Goal: Task Accomplishment & Management: Manage account settings

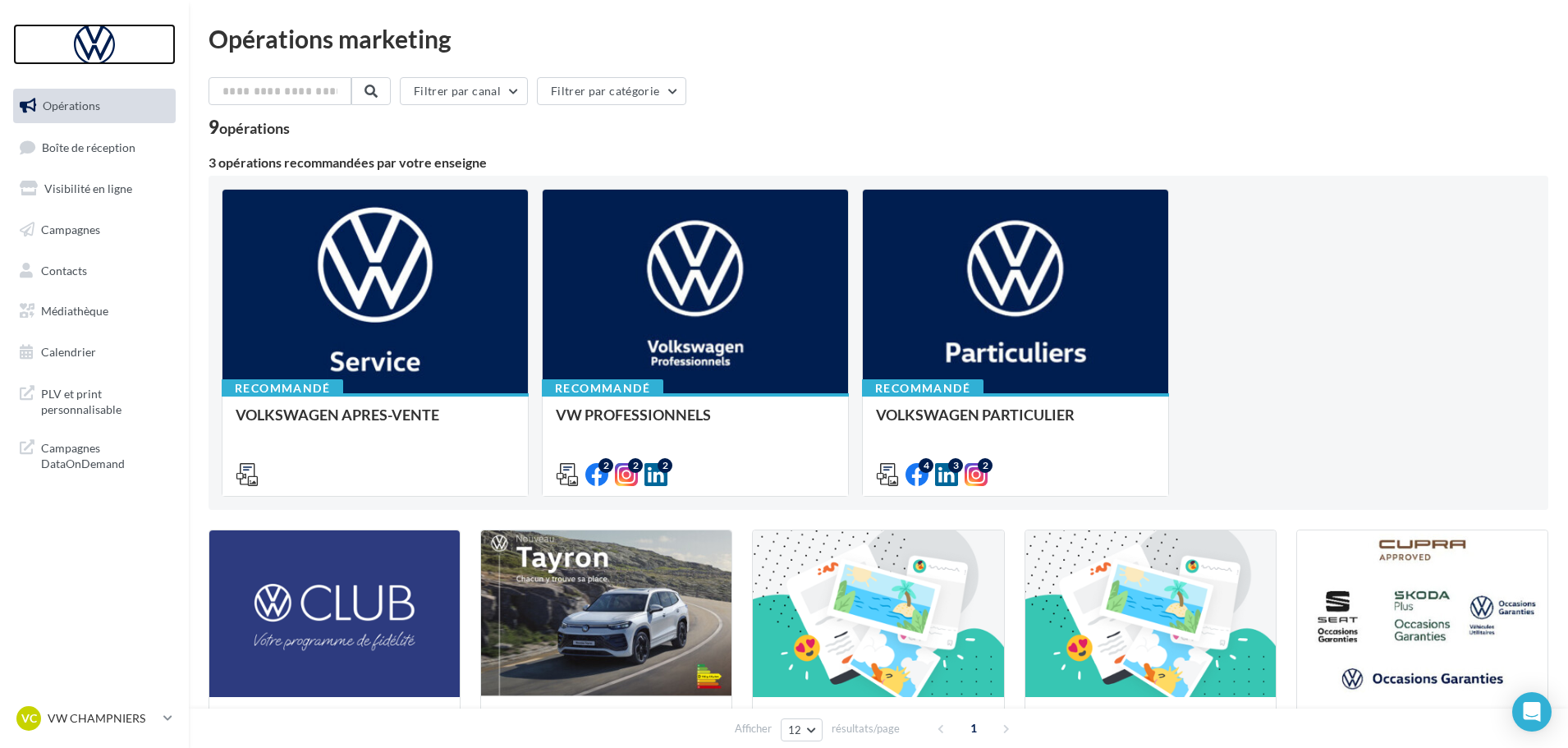
click at [91, 43] on div at bounding box center [95, 44] width 131 height 41
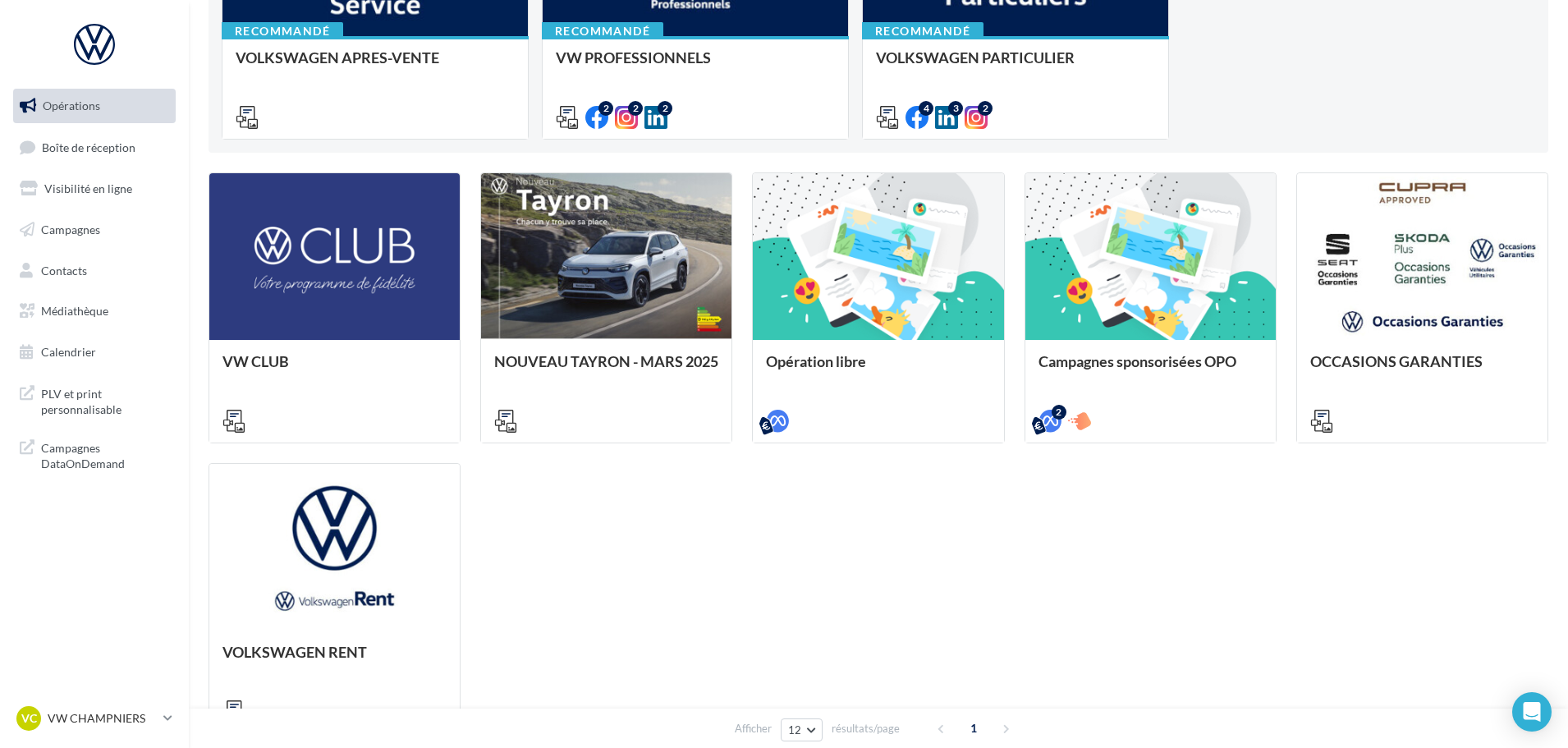
scroll to position [480, 0]
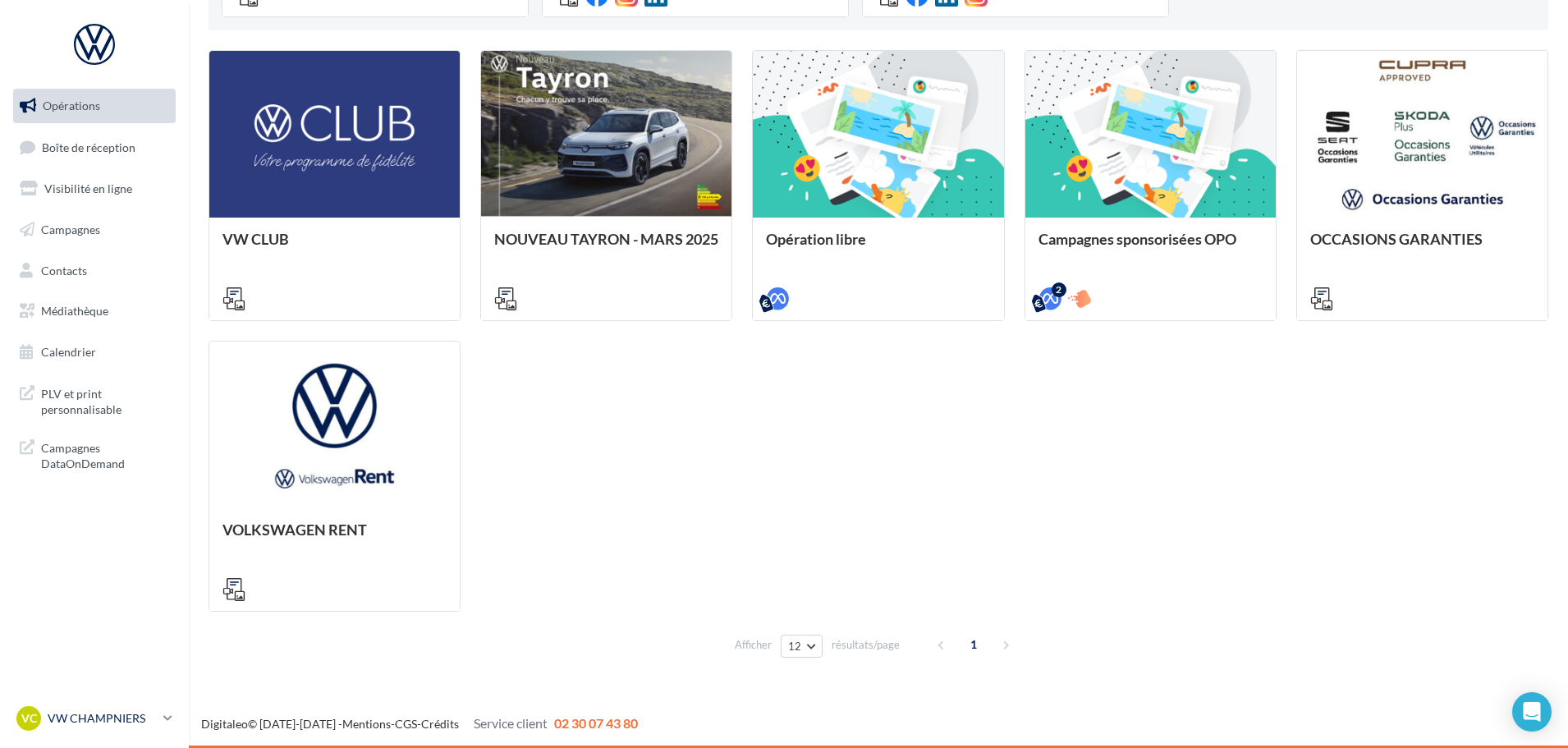
click at [164, 720] on icon at bounding box center [168, 718] width 9 height 14
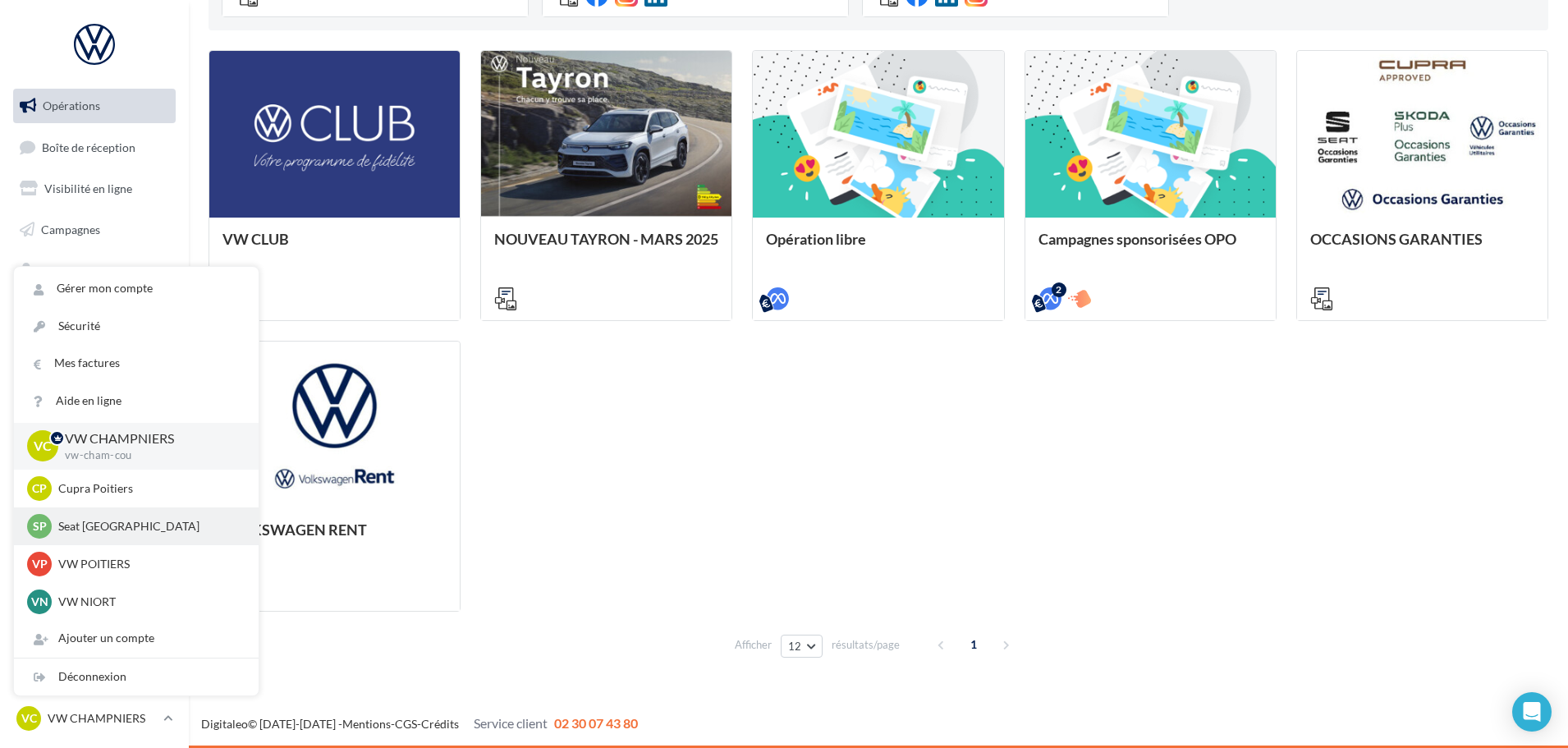
click at [129, 531] on p "Seat [GEOGRAPHIC_DATA]" at bounding box center [149, 526] width 181 height 16
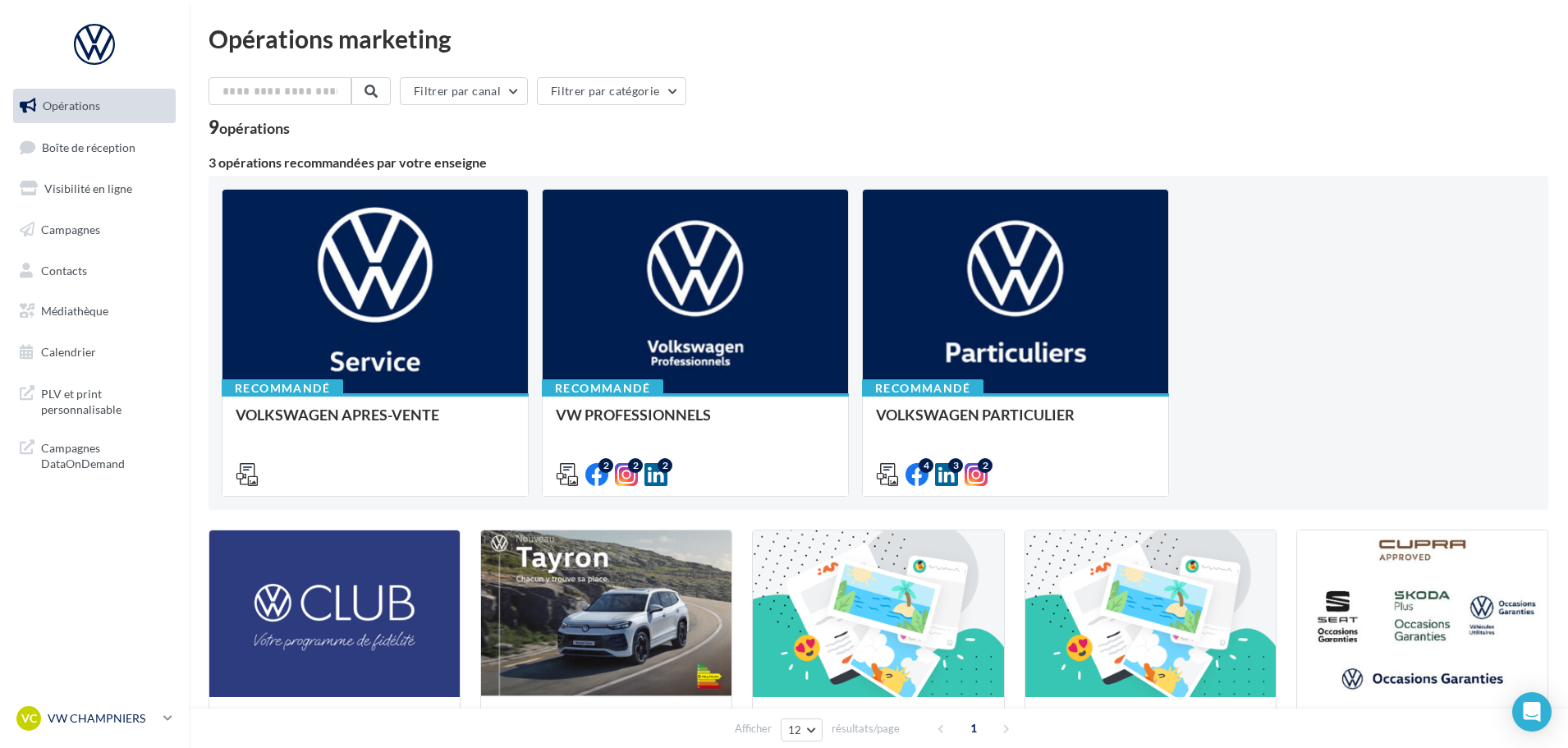
click at [148, 732] on link "VC VW CHAMPNIERS vw-cham-cou" at bounding box center [94, 719] width 162 height 31
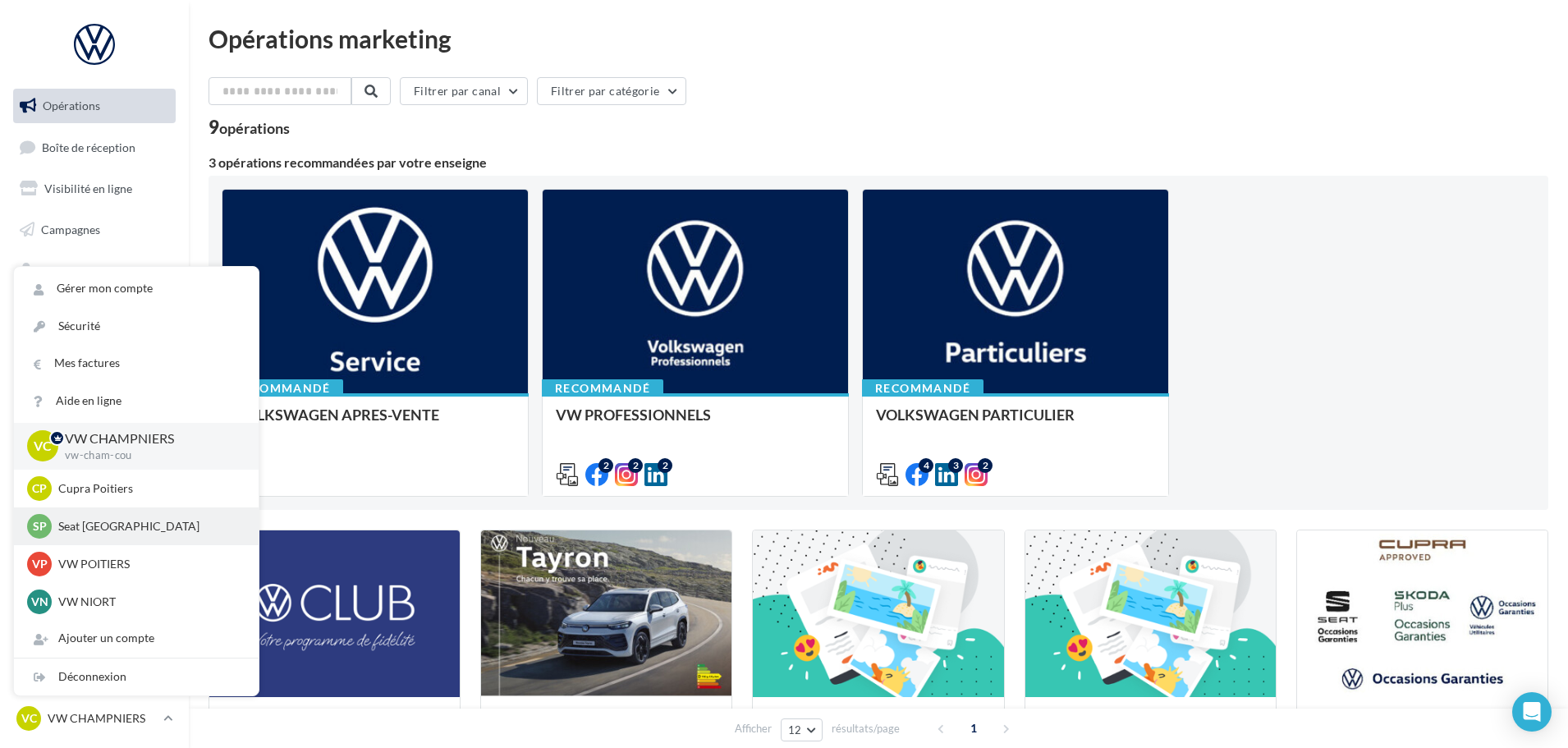
click at [102, 539] on div "SP Seat Poitiers 6909508d-9fc3-43a8-9d9c-edbec66eab3d" at bounding box center [136, 526] width 244 height 37
click at [67, 525] on p "Seat [GEOGRAPHIC_DATA]" at bounding box center [149, 526] width 181 height 16
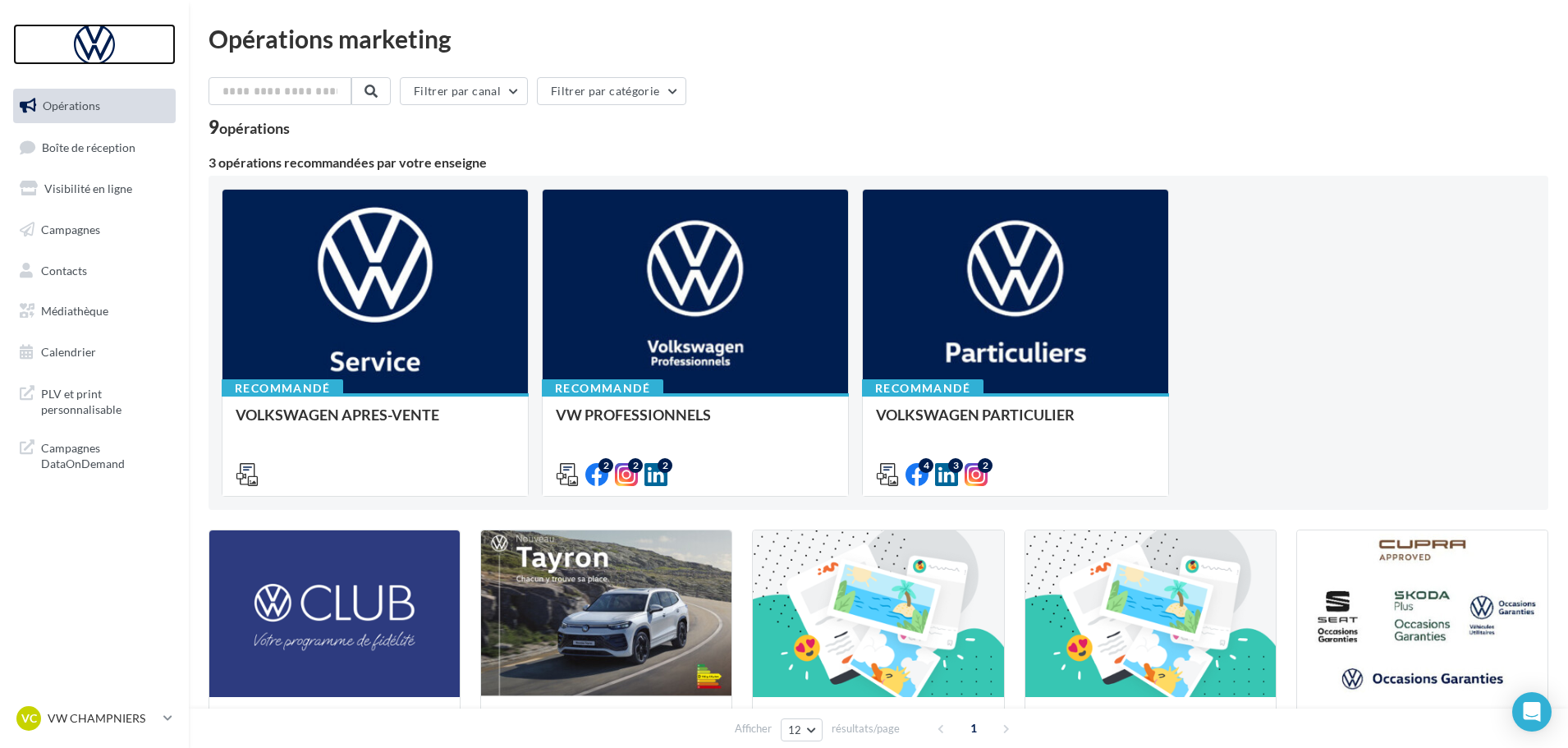
click at [96, 37] on div at bounding box center [95, 44] width 131 height 41
click at [153, 719] on p "VW CHAMPNIERS" at bounding box center [102, 719] width 109 height 16
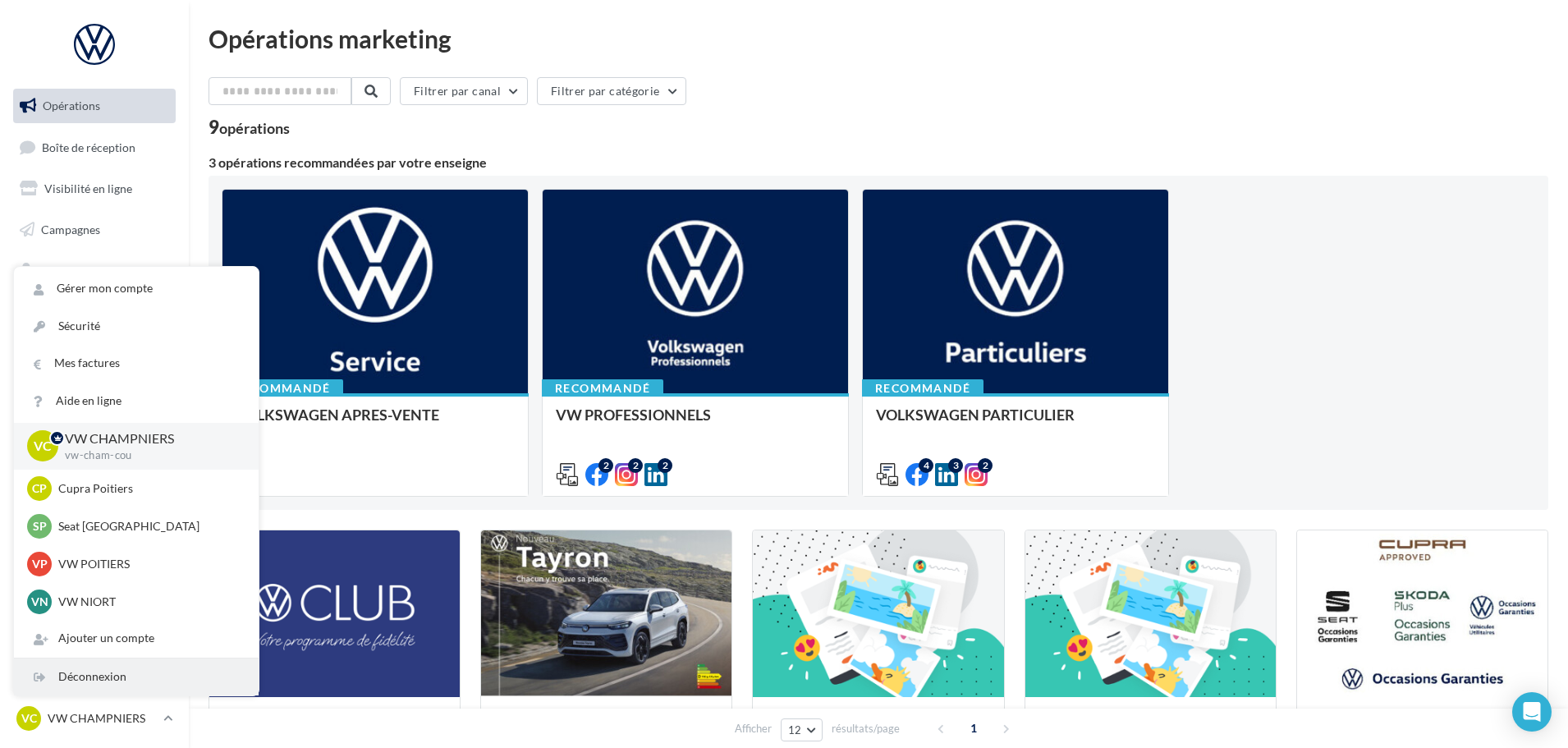
click at [116, 674] on div "Déconnexion" at bounding box center [136, 677] width 244 height 37
